Goal: Complete application form: Complete application form

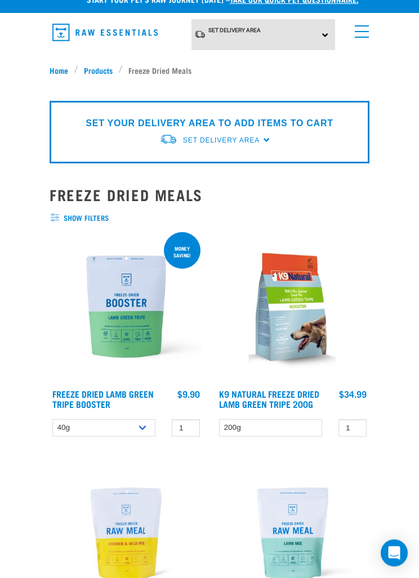
scroll to position [15, 0]
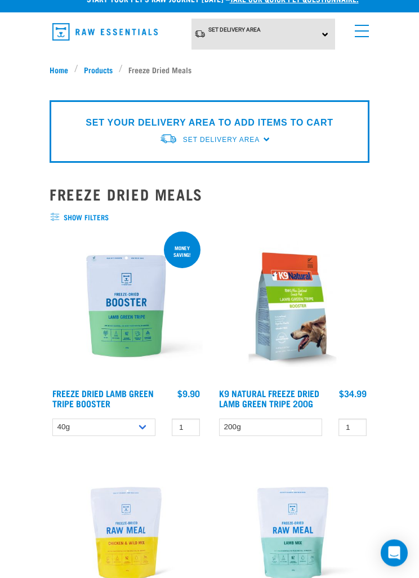
click at [96, 76] on div "× Filter products Pet Type Dog Cat Experience New Raw Feeder Experienced Raw Fe…" at bounding box center [209, 76] width 333 height 14
click at [277, 321] on img at bounding box center [292, 305] width 153 height 153
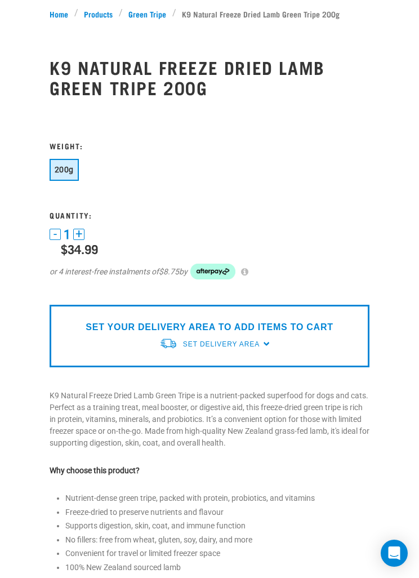
scroll to position [21, 0]
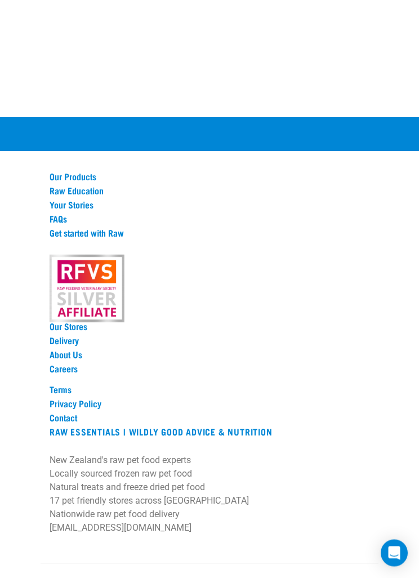
scroll to position [1028, 0]
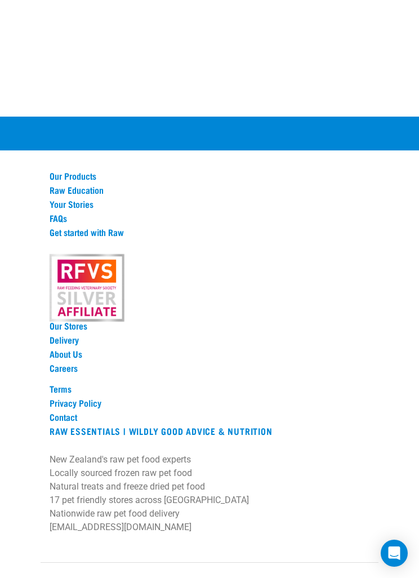
click at [74, 181] on link "Our Products" at bounding box center [210, 176] width 320 height 10
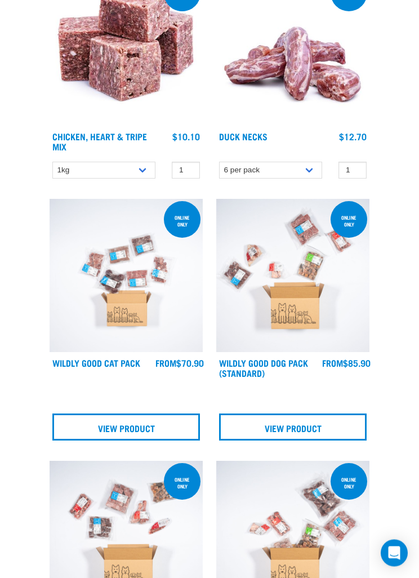
scroll to position [501, 0]
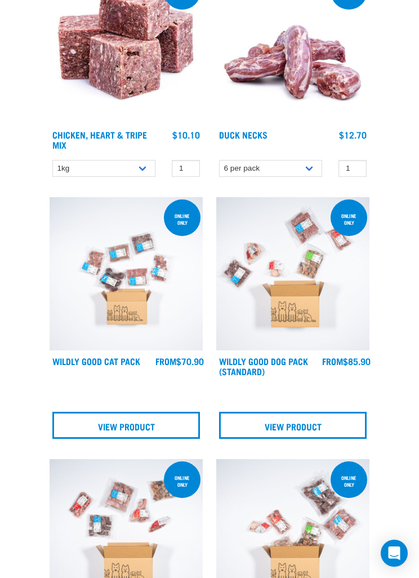
click at [292, 420] on link "View Product" at bounding box center [292, 424] width 147 height 27
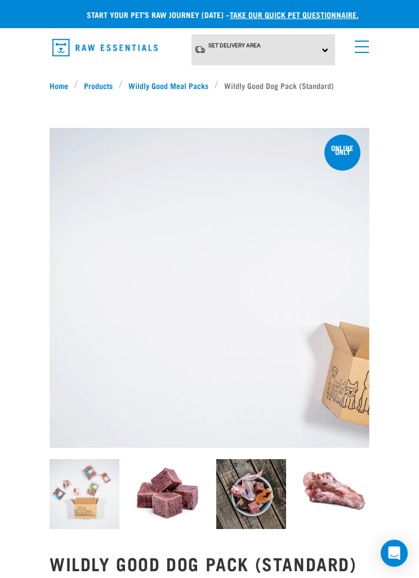
click at [332, 12] on link "take our quick pet questionnaire." at bounding box center [294, 14] width 129 height 4
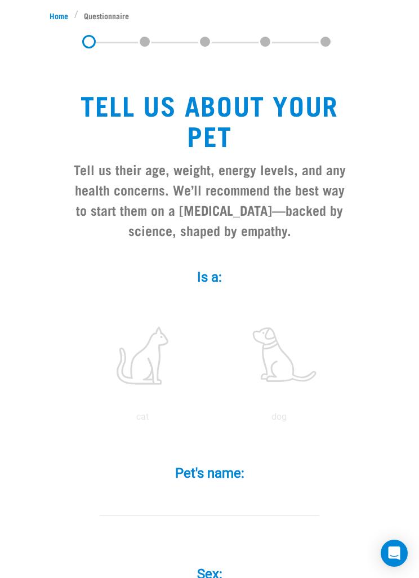
scroll to position [69, 0]
click at [296, 375] on label at bounding box center [279, 356] width 132 height 96
click at [211, 420] on input "radio" at bounding box center [211, 420] width 0 height 0
radio input "true"
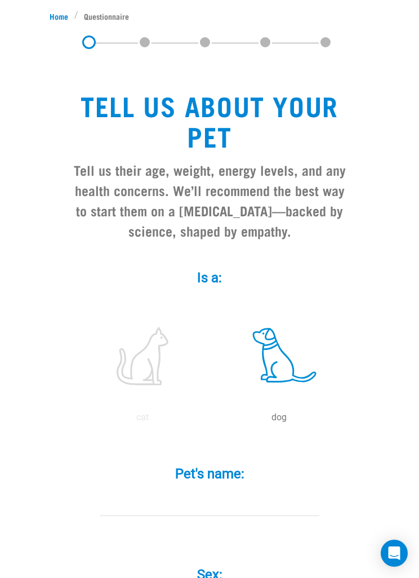
click at [142, 494] on input "Pet's name: *" at bounding box center [210, 502] width 220 height 25
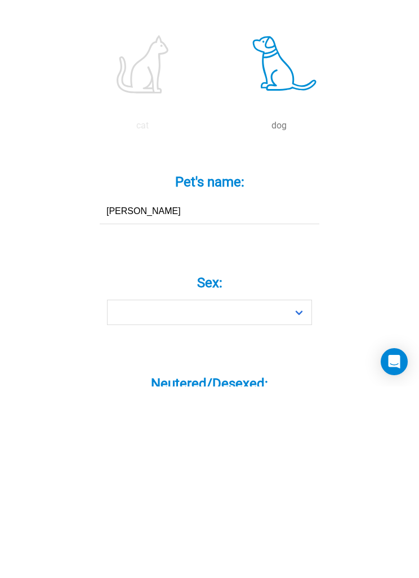
type input "Toby"
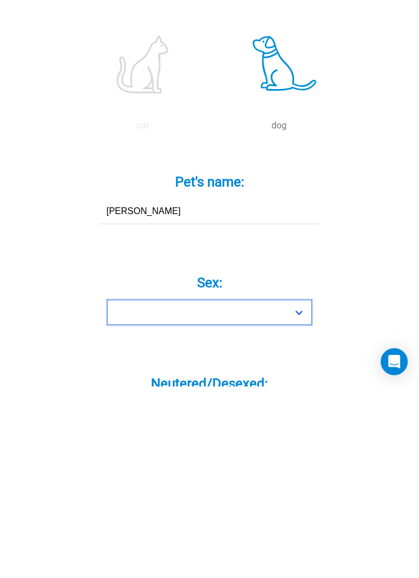
click at [149, 491] on select "Boy Girl" at bounding box center [209, 503] width 205 height 25
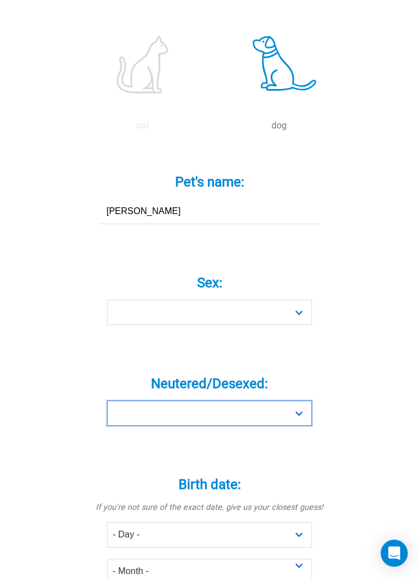
click at [163, 409] on select "Yes No" at bounding box center [209, 412] width 205 height 25
select select "yes"
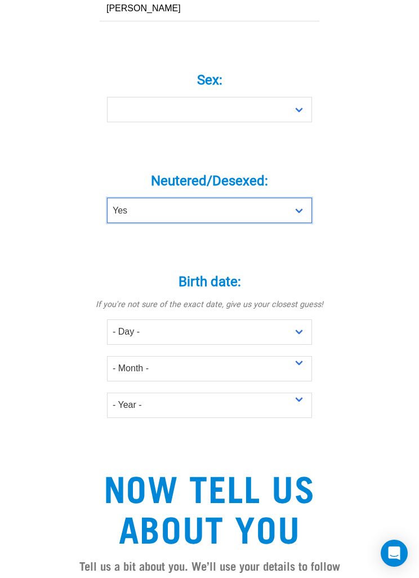
scroll to position [564, 0]
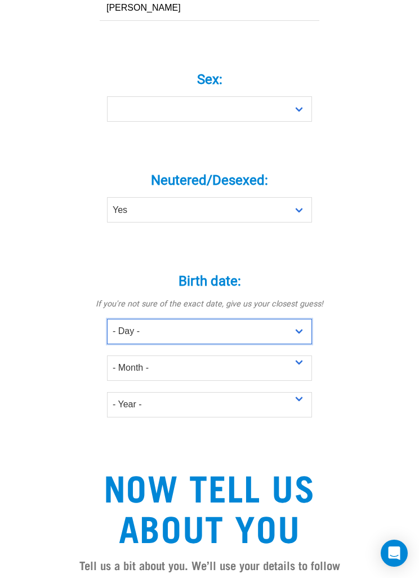
click at [128, 335] on select "- Day - 1 2 3 4 5 6 7 8 9 10 11 12 13 14 15 16 17 18 19 20 21 22 23 24 25 26 27" at bounding box center [209, 331] width 205 height 25
select select "3"
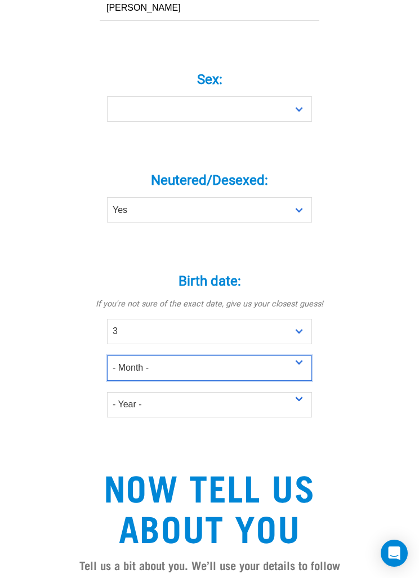
click at [117, 368] on select "- Month - January February March April May June July August September October N…" at bounding box center [209, 367] width 205 height 25
select select "May"
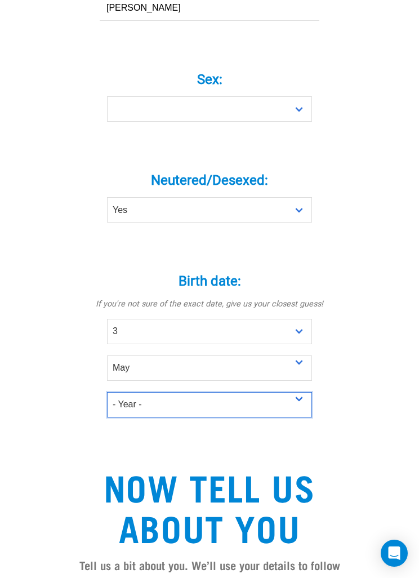
click at [115, 404] on select "- Year - 2025 2024 2023 2022 2021 2020 2019 2018 2017 2016 2015 2014 2013 2012" at bounding box center [209, 404] width 205 height 25
select select "2014"
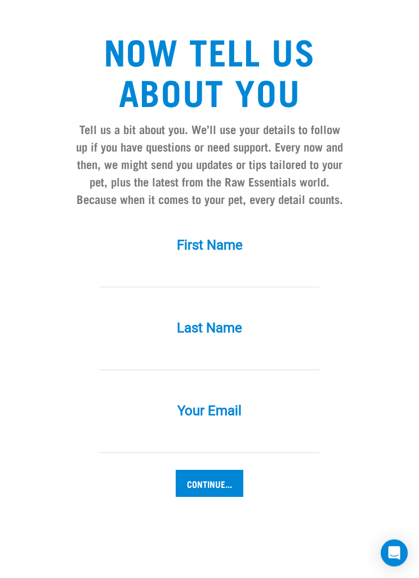
scroll to position [999, 0]
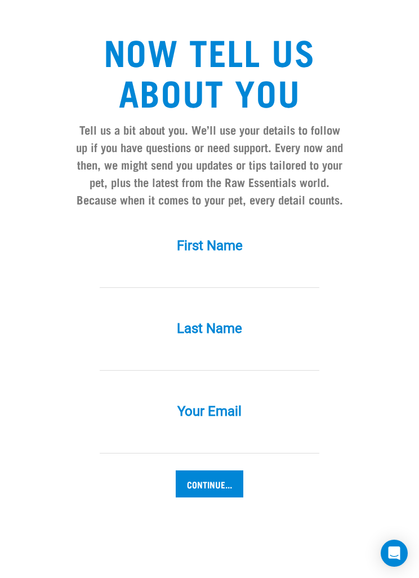
click at [111, 274] on input "First Name *" at bounding box center [210, 274] width 220 height 25
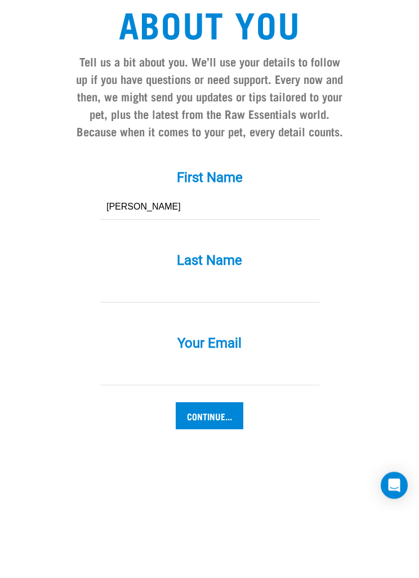
type input "Sharyn"
click at [125, 428] on input "Your Email *" at bounding box center [210, 440] width 220 height 25
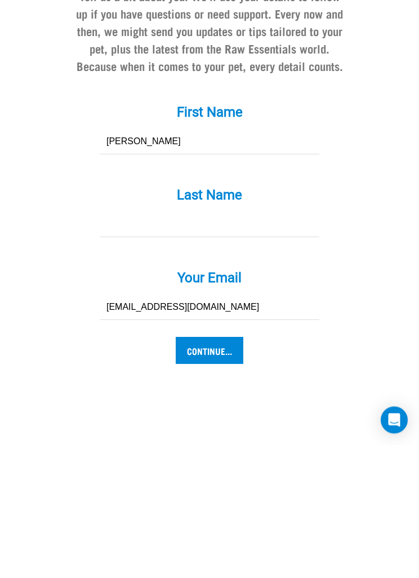
type input "[EMAIL_ADDRESS][DOMAIN_NAME]"
click at [202, 470] on input "Continue..." at bounding box center [210, 483] width 68 height 27
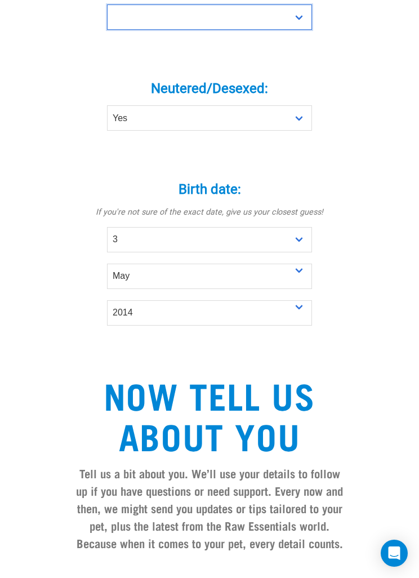
scroll to position [649, 0]
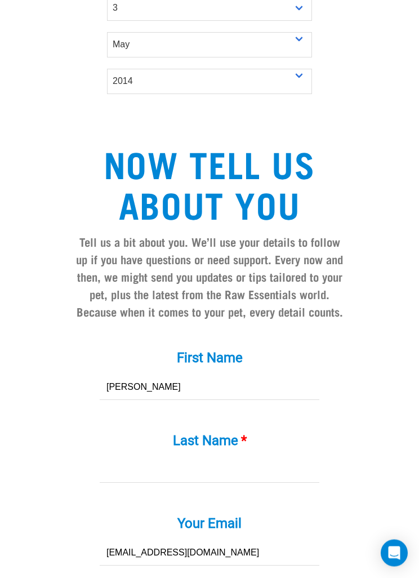
click at [108, 467] on input "Last Name *" at bounding box center [210, 470] width 220 height 25
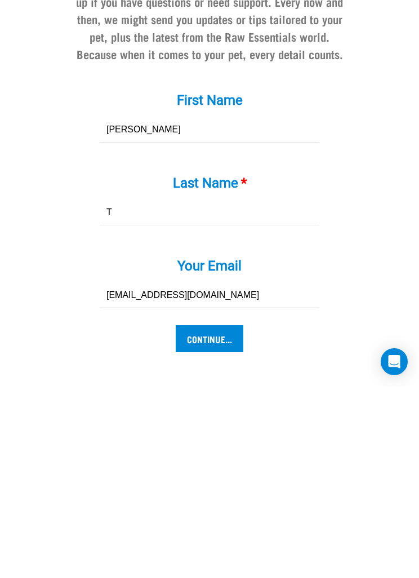
type input "T"
click at [202, 516] on input "Continue..." at bounding box center [210, 529] width 68 height 27
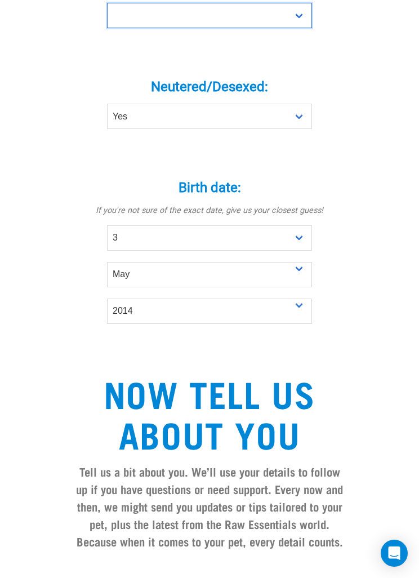
scroll to position [649, 0]
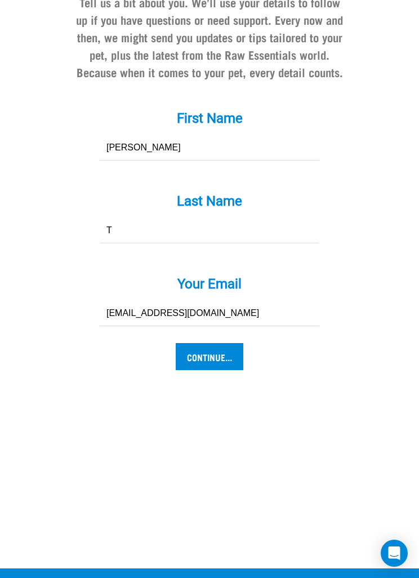
click at [195, 366] on input "Continue..." at bounding box center [210, 356] width 68 height 27
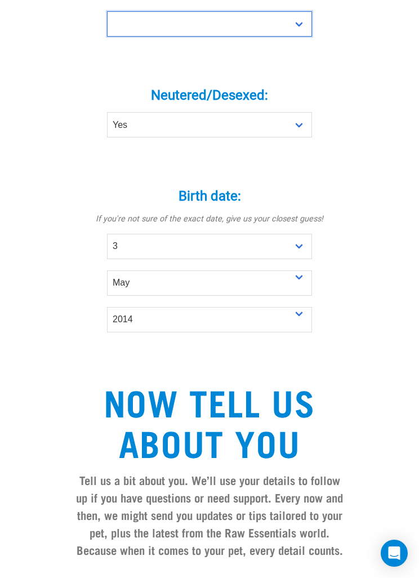
select select "boy"
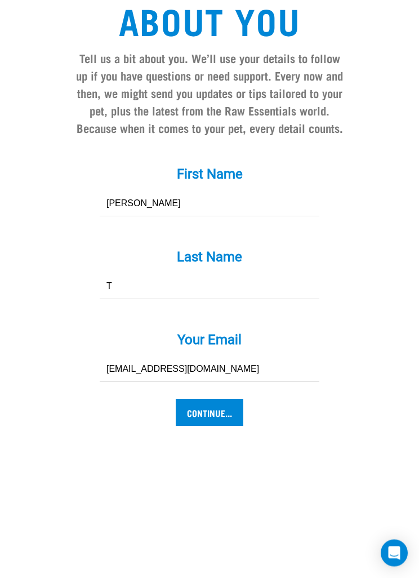
click at [198, 411] on input "Continue..." at bounding box center [210, 412] width 68 height 27
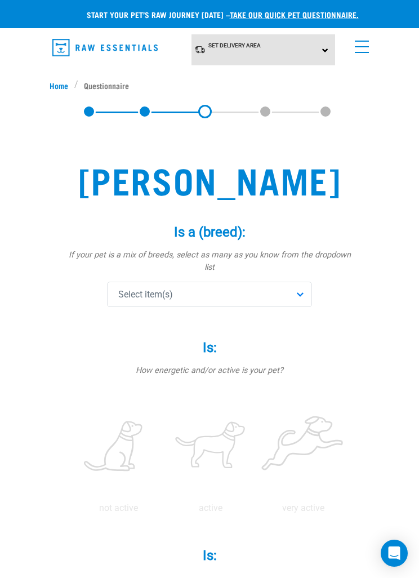
click at [127, 288] on span "Select item(s)" at bounding box center [145, 295] width 55 height 14
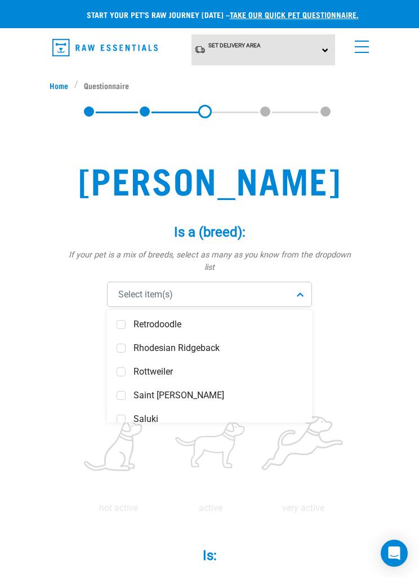
scroll to position [3783, 0]
click at [123, 321] on span at bounding box center [121, 325] width 9 height 9
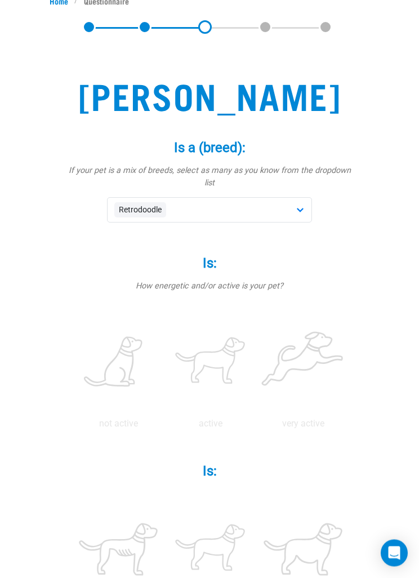
scroll to position [84, 0]
click at [254, 417] on p "active" at bounding box center [211, 424] width 88 height 14
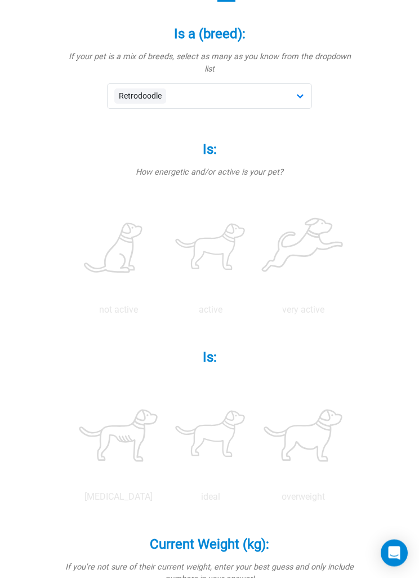
scroll to position [200, 0]
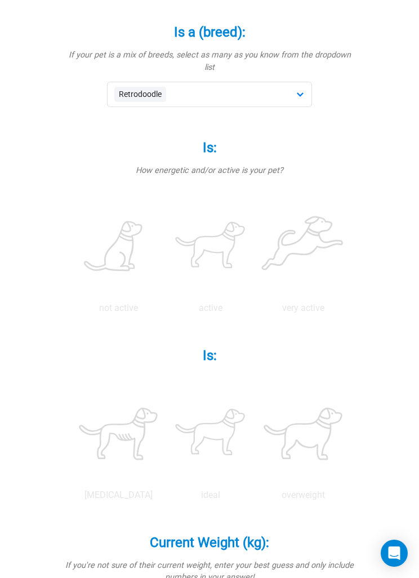
click at [144, 256] on label at bounding box center [118, 247] width 88 height 96
click at [72, 311] on input "radio" at bounding box center [72, 311] width 0 height 0
radio input "true"
click at [254, 241] on label at bounding box center [211, 247] width 88 height 96
click at [164, 311] on input "radio" at bounding box center [164, 311] width 0 height 0
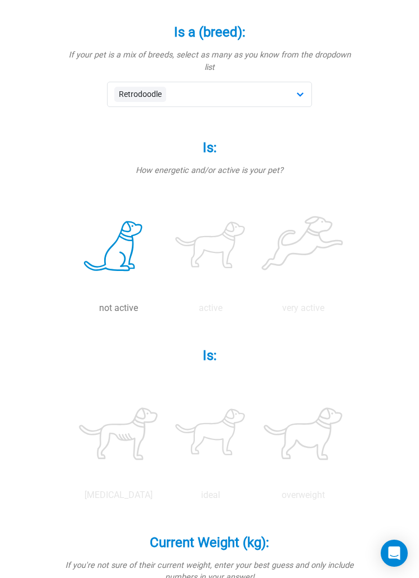
radio input "true"
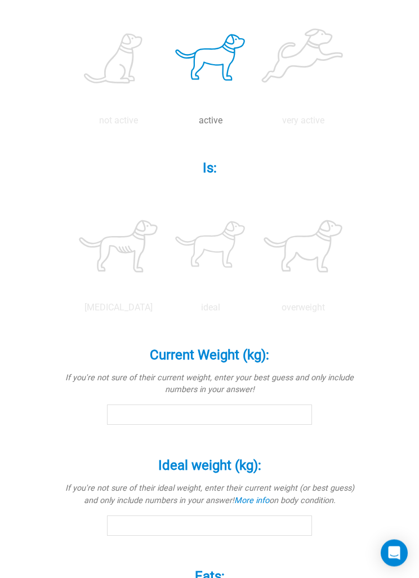
scroll to position [387, 0]
click at [254, 293] on label at bounding box center [211, 246] width 88 height 96
click at [164, 310] on input "radio" at bounding box center [164, 310] width 0 height 0
radio input "true"
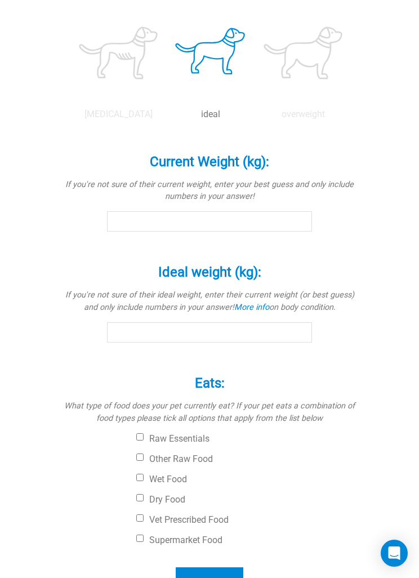
click at [125, 231] on input "Current Weight (kg): *" at bounding box center [209, 221] width 205 height 20
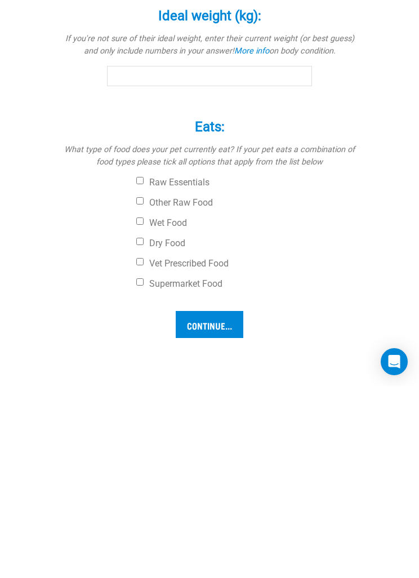
type input "30"
click at [126, 278] on input "Ideal weight (kg): *" at bounding box center [209, 267] width 205 height 20
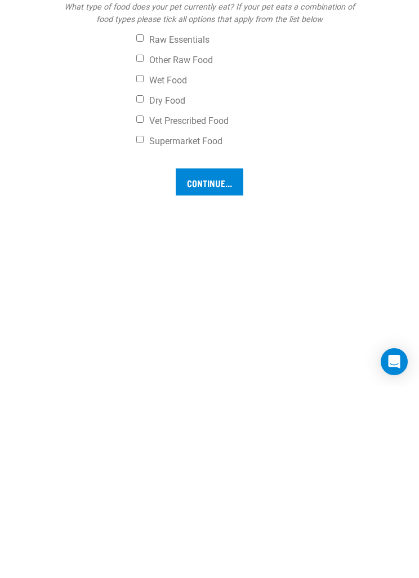
scroll to position [790, 0]
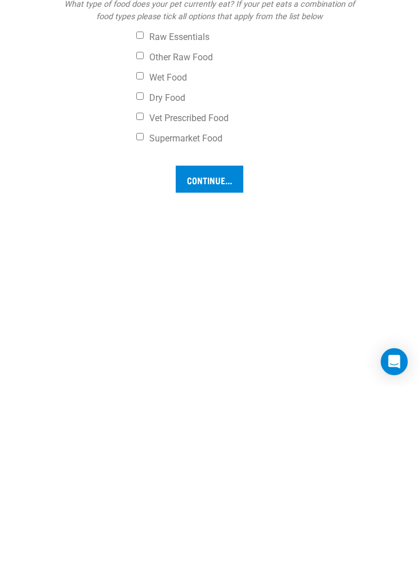
type input "30"
click at [136, 291] on input "Dry Food" at bounding box center [139, 287] width 7 height 7
checkbox input "true"
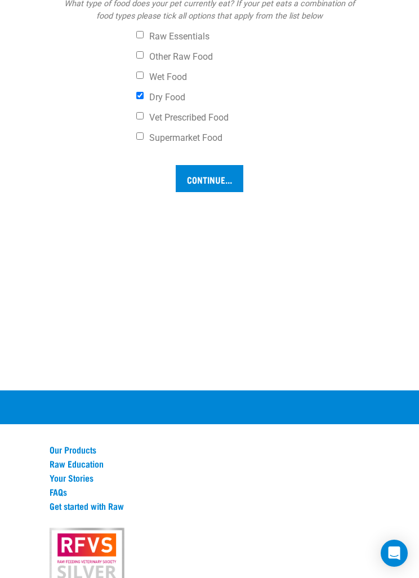
click at [136, 79] on input "Wet Food" at bounding box center [139, 74] width 7 height 7
checkbox input "true"
click at [140, 140] on input "Supermarket Food" at bounding box center [139, 135] width 7 height 7
checkbox input "true"
click at [197, 192] on input "Continue..." at bounding box center [210, 178] width 68 height 27
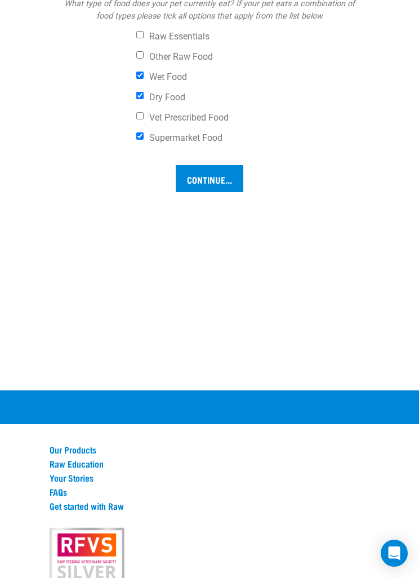
click at [200, 192] on input "Continue..." at bounding box center [210, 178] width 68 height 27
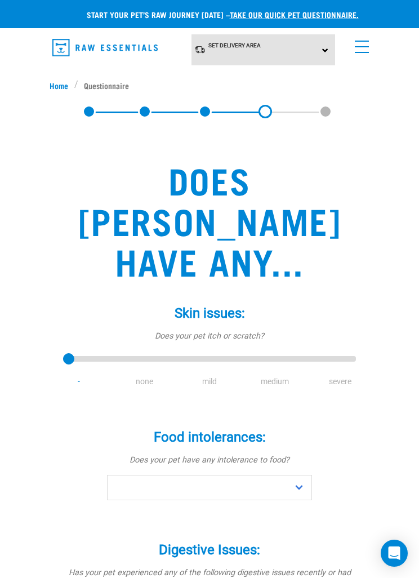
click at [140, 375] on li "none" at bounding box center [143, 381] width 65 height 12
type input "1"
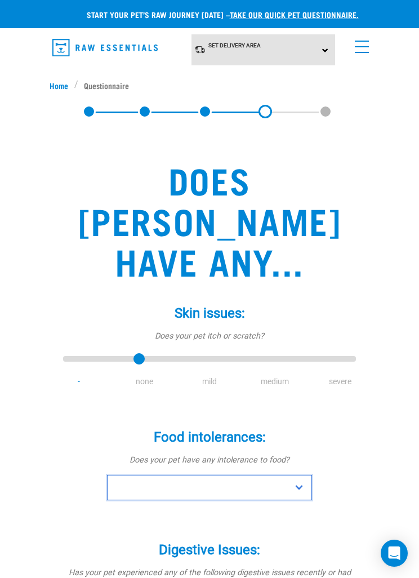
click at [136, 475] on select "No Yes" at bounding box center [209, 487] width 205 height 25
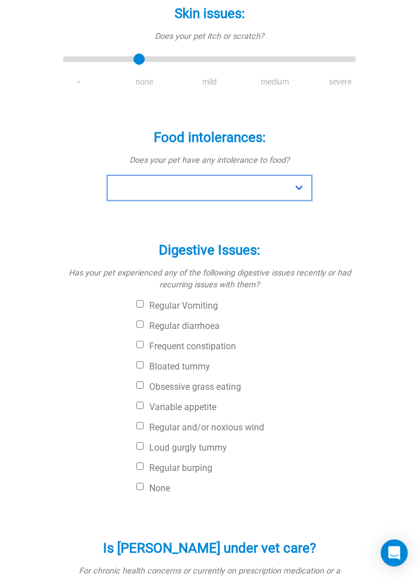
scroll to position [299, 0]
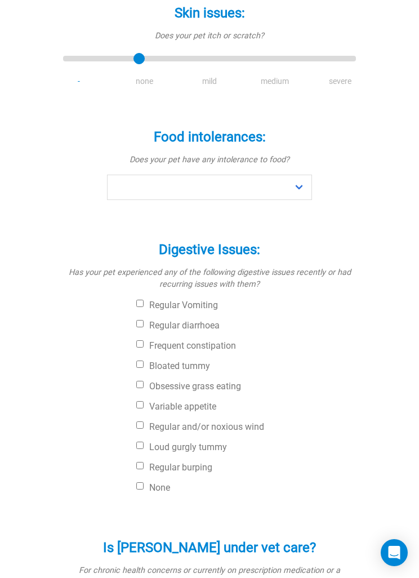
click at [144, 482] on input "None" at bounding box center [139, 485] width 7 height 7
checkbox input "true"
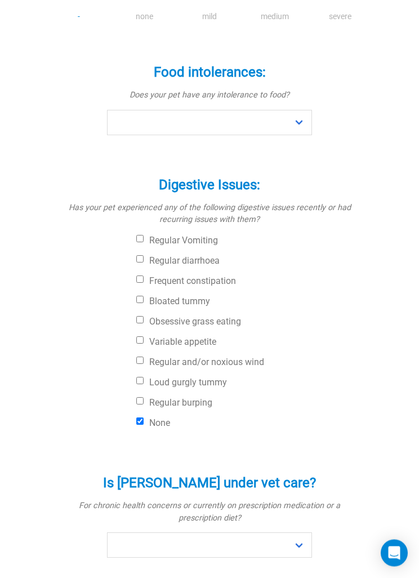
scroll to position [380, 0]
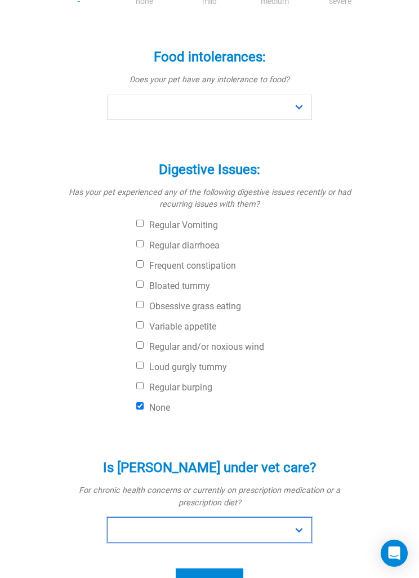
click at [135, 517] on select "No Yes" at bounding box center [209, 529] width 205 height 25
select select "yes"
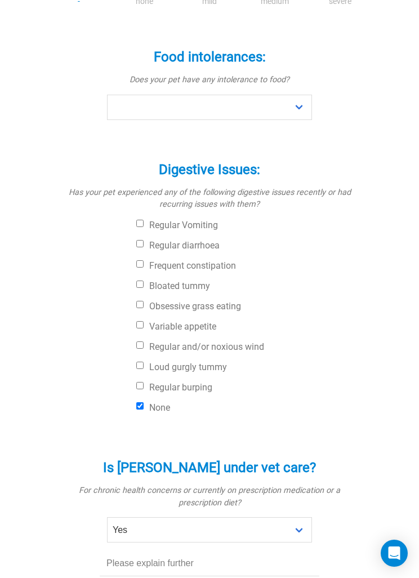
click at [115, 551] on input "text" at bounding box center [210, 563] width 220 height 25
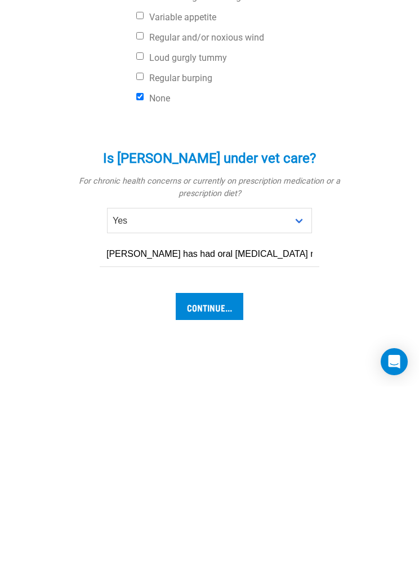
type input "Toby has had oral melanoma removed and possible lymph nodes. Online searches op…"
click at [204, 484] on input "Continue..." at bounding box center [210, 497] width 68 height 27
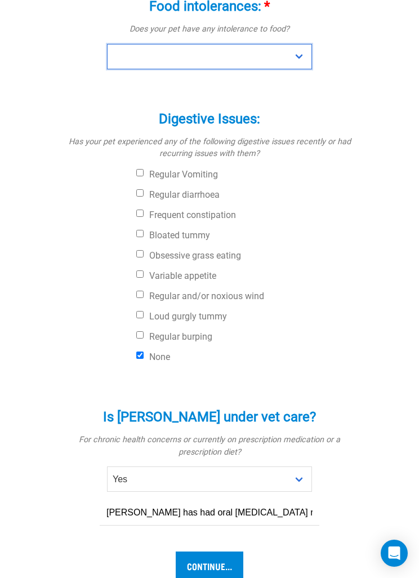
scroll to position [422, 0]
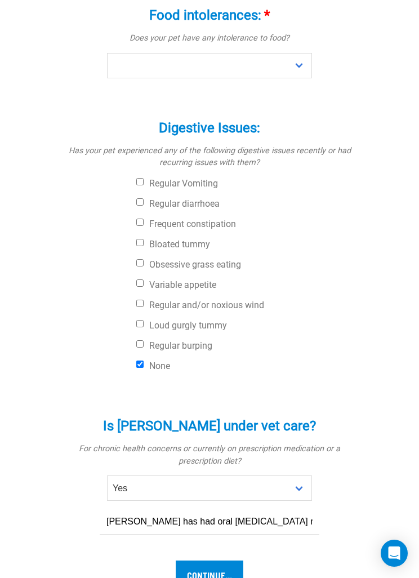
click at [207, 560] on input "Continue..." at bounding box center [210, 573] width 68 height 27
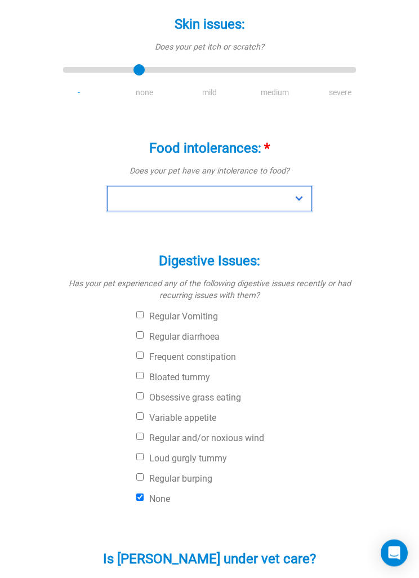
scroll to position [284, 0]
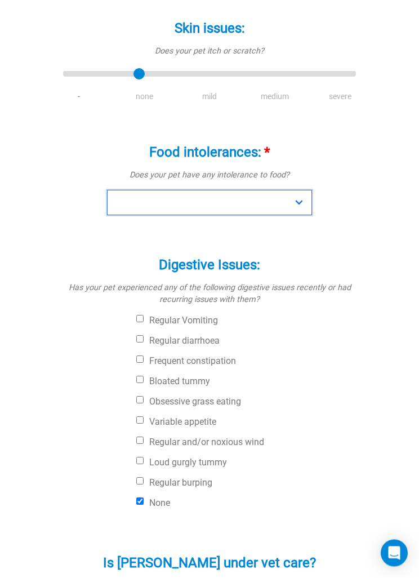
click at [123, 190] on select "No Yes" at bounding box center [209, 202] width 205 height 25
select select "no"
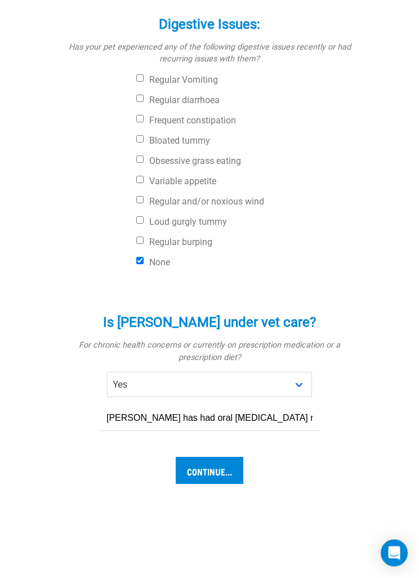
scroll to position [525, 0]
click at [196, 457] on input "Continue..." at bounding box center [210, 470] width 68 height 27
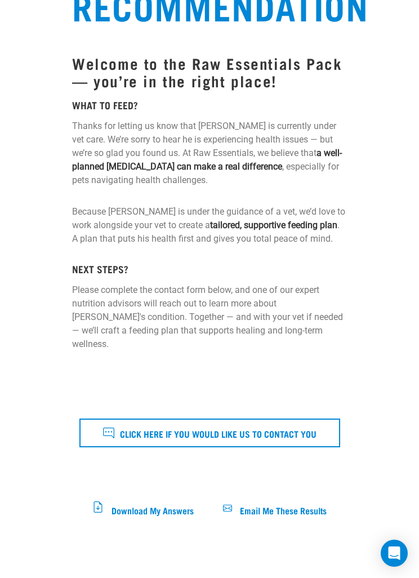
scroll to position [215, 0]
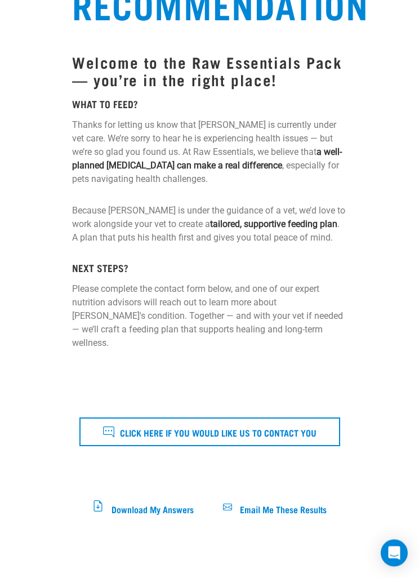
click at [301, 505] on span "Email Me These Results" at bounding box center [283, 508] width 87 height 6
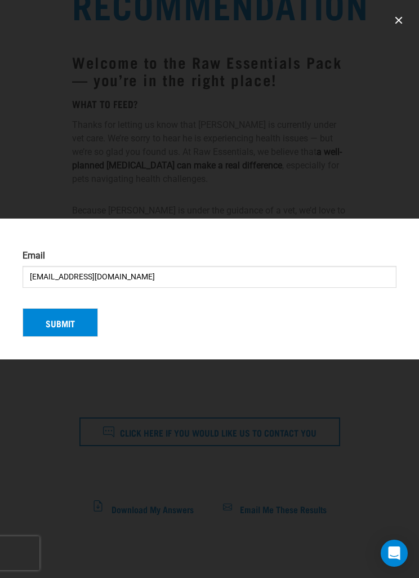
click at [51, 337] on button "Submit" at bounding box center [60, 322] width 75 height 29
click at [52, 337] on div "Submit" at bounding box center [209, 318] width 383 height 38
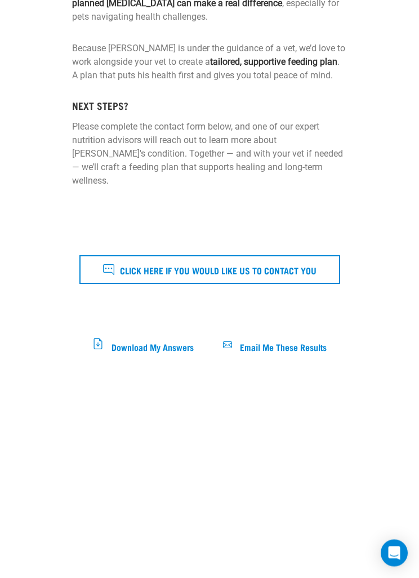
scroll to position [365, 0]
